Goal: Task Accomplishment & Management: Use online tool/utility

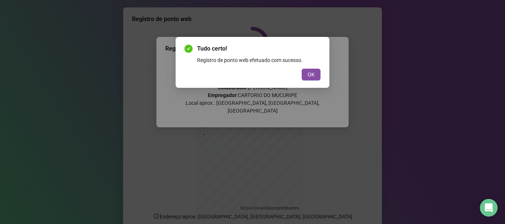
scroll to position [62, 0]
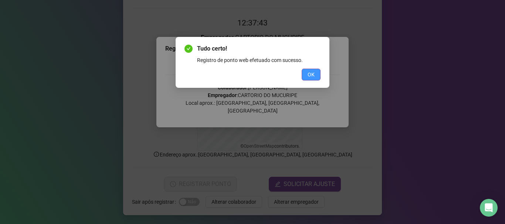
click at [312, 75] on span "OK" at bounding box center [311, 75] width 7 height 8
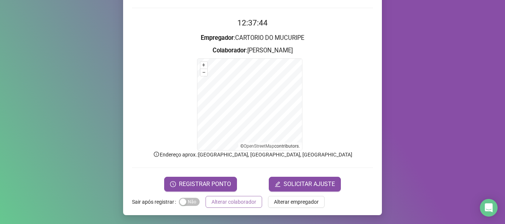
click at [218, 197] on button "Alterar colaborador" at bounding box center [234, 202] width 57 height 12
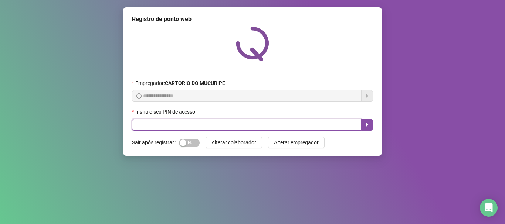
click at [246, 124] on input "text" at bounding box center [247, 125] width 230 height 12
type input "*****"
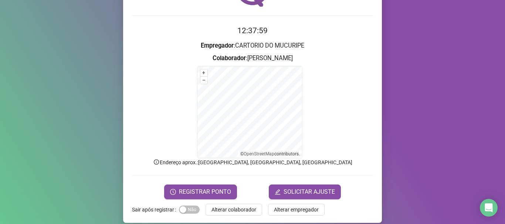
scroll to position [62, 0]
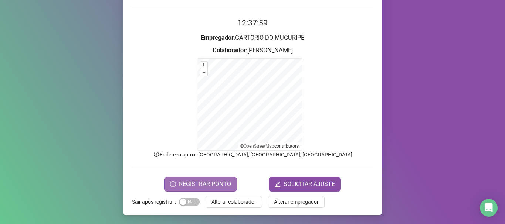
click at [175, 189] on button "REGISTRAR PONTO" at bounding box center [200, 184] width 73 height 15
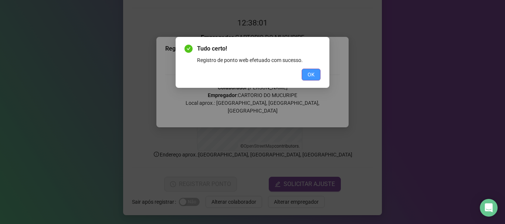
click at [309, 79] on button "OK" at bounding box center [311, 75] width 19 height 12
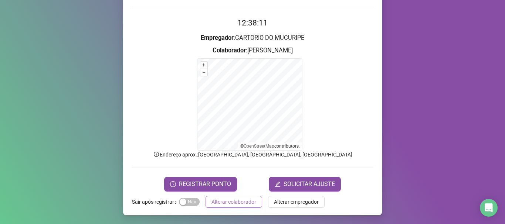
click at [231, 199] on span "Alterar colaborador" at bounding box center [233, 202] width 45 height 8
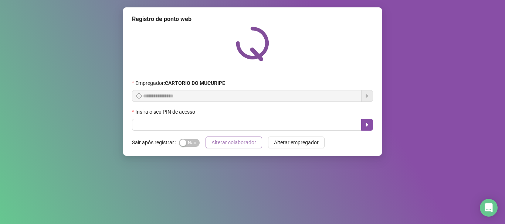
scroll to position [0, 0]
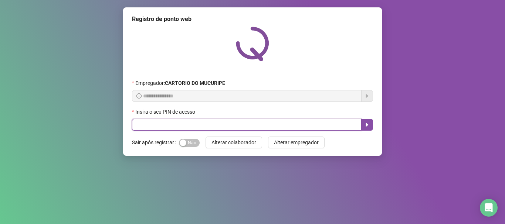
click at [237, 125] on input "text" at bounding box center [247, 125] width 230 height 12
type input "*****"
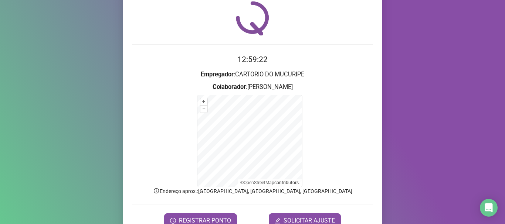
scroll to position [25, 0]
click at [207, 221] on span "REGISTRAR PONTO" at bounding box center [205, 221] width 52 height 9
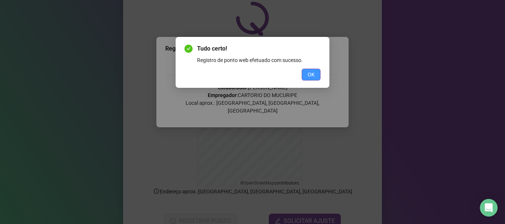
click at [319, 71] on button "OK" at bounding box center [311, 75] width 19 height 12
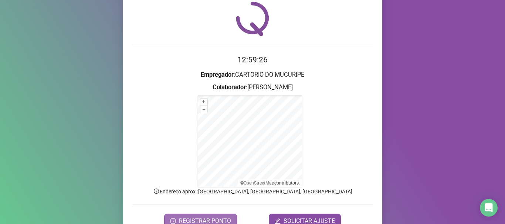
click at [211, 221] on span "REGISTRAR PONTO" at bounding box center [205, 221] width 52 height 9
